Goal: Information Seeking & Learning: Understand process/instructions

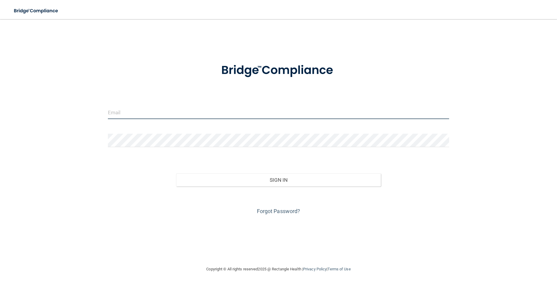
click at [185, 115] on input "email" at bounding box center [278, 112] width 341 height 13
type input "[EMAIL_ADDRESS][DOMAIN_NAME]"
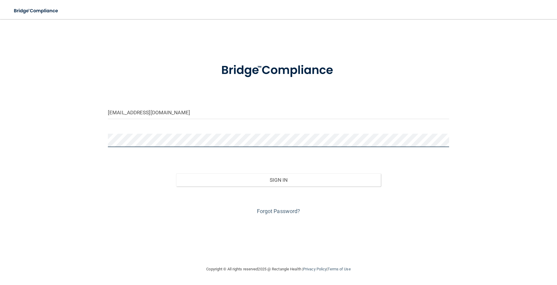
click at [176, 173] on button "Sign In" at bounding box center [278, 179] width 205 height 13
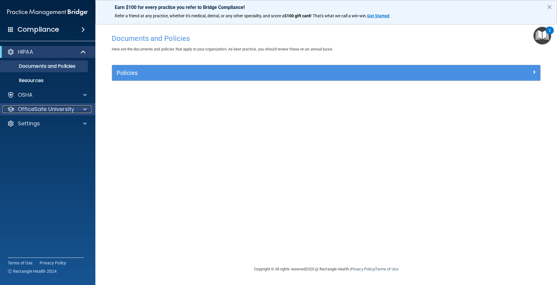
drag, startPoint x: 22, startPoint y: 107, endPoint x: 33, endPoint y: 108, distance: 10.7
click at [22, 108] on p "OfficeSafe University" at bounding box center [46, 109] width 56 height 7
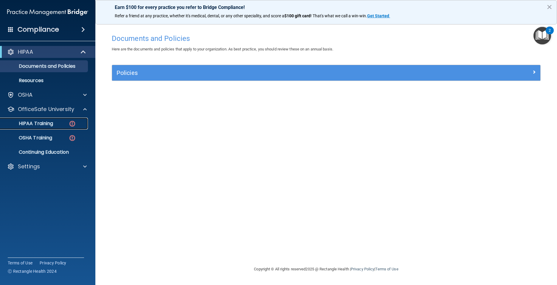
click at [41, 124] on p "HIPAA Training" at bounding box center [28, 123] width 49 height 6
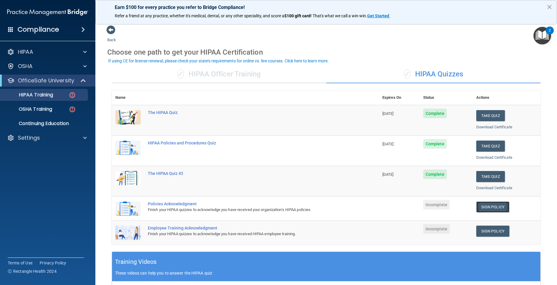
click at [490, 206] on link "Sign Policy" at bounding box center [493, 206] width 33 height 11
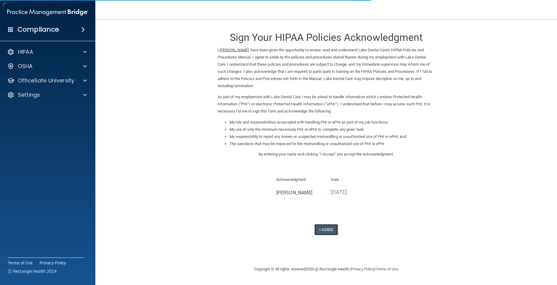
click at [323, 230] on button "I Agree" at bounding box center [327, 229] width 24 height 11
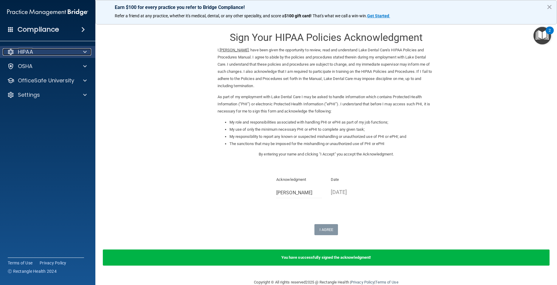
click at [84, 51] on span at bounding box center [85, 51] width 4 height 7
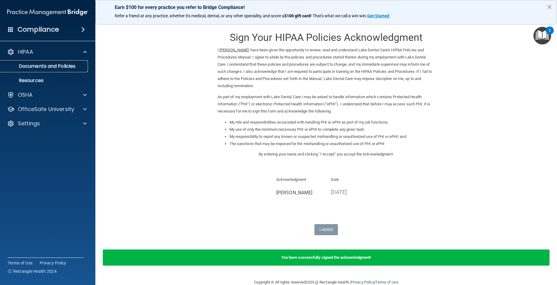
click at [66, 69] on p "Documents and Policies" at bounding box center [44, 66] width 81 height 6
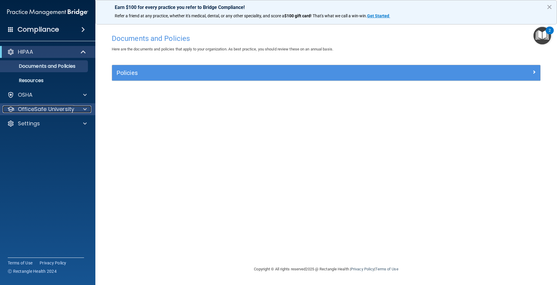
click at [33, 112] on p "OfficeSafe University" at bounding box center [46, 109] width 56 height 7
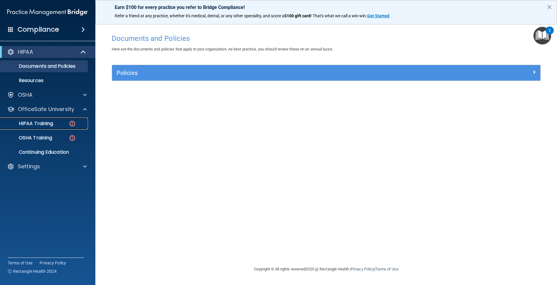
click at [58, 123] on div "HIPAA Training" at bounding box center [44, 123] width 81 height 6
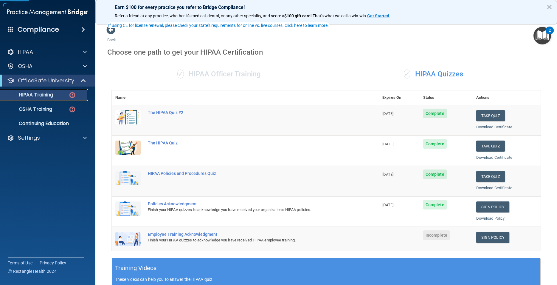
scroll to position [107, 0]
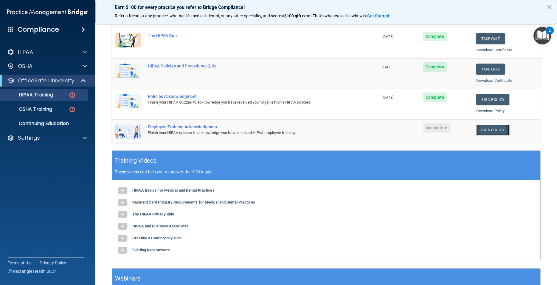
click at [484, 130] on link "Sign Policy" at bounding box center [493, 129] width 33 height 11
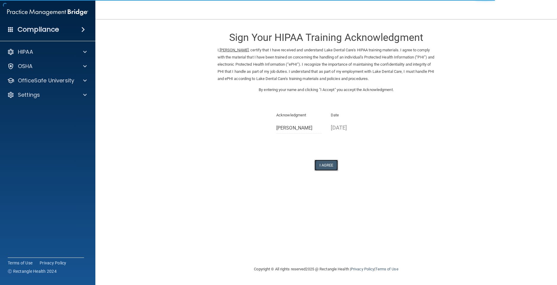
click at [328, 168] on button "I Agree" at bounding box center [327, 165] width 24 height 11
